Goal: Navigation & Orientation: Find specific page/section

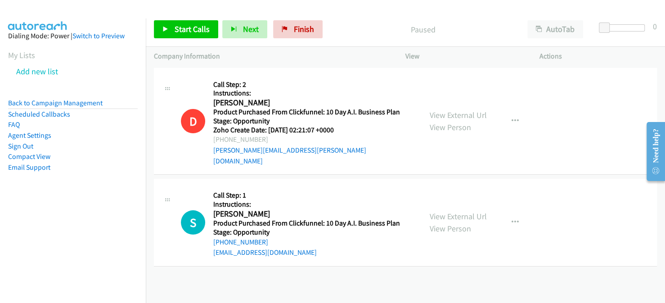
click at [107, 217] on nav "Dialing Mode: Power | Switch to Preview My Lists Add new list Back to Campaign …" at bounding box center [73, 169] width 146 height 303
click at [37, 103] on link "Back to Campaign Management" at bounding box center [55, 102] width 94 height 9
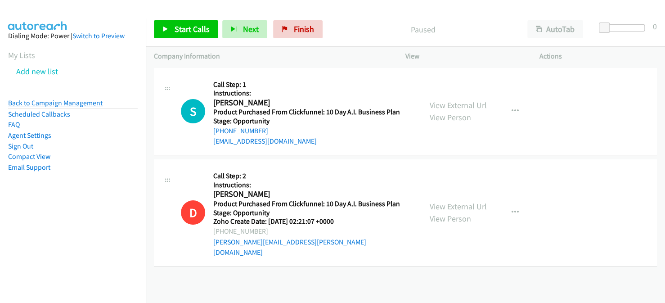
click at [53, 104] on link "Back to Campaign Management" at bounding box center [55, 102] width 94 height 9
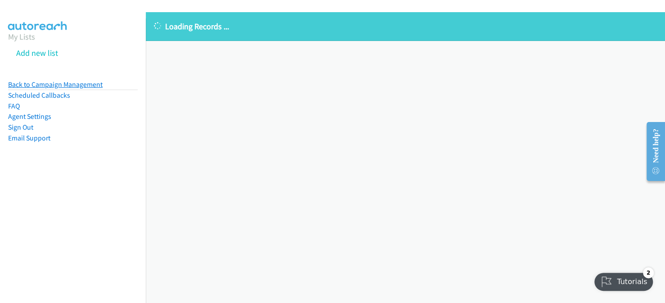
click at [87, 85] on link "Back to Campaign Management" at bounding box center [55, 84] width 94 height 9
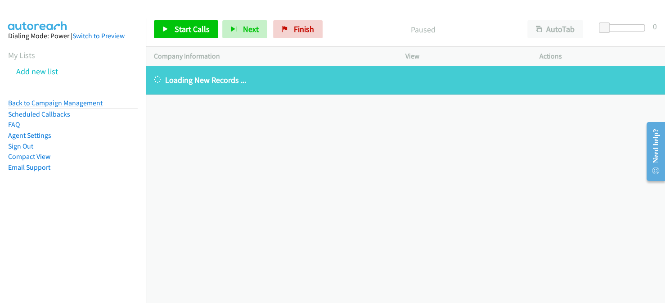
click at [58, 101] on link "Back to Campaign Management" at bounding box center [55, 102] width 94 height 9
